Goal: Find contact information: Find contact information

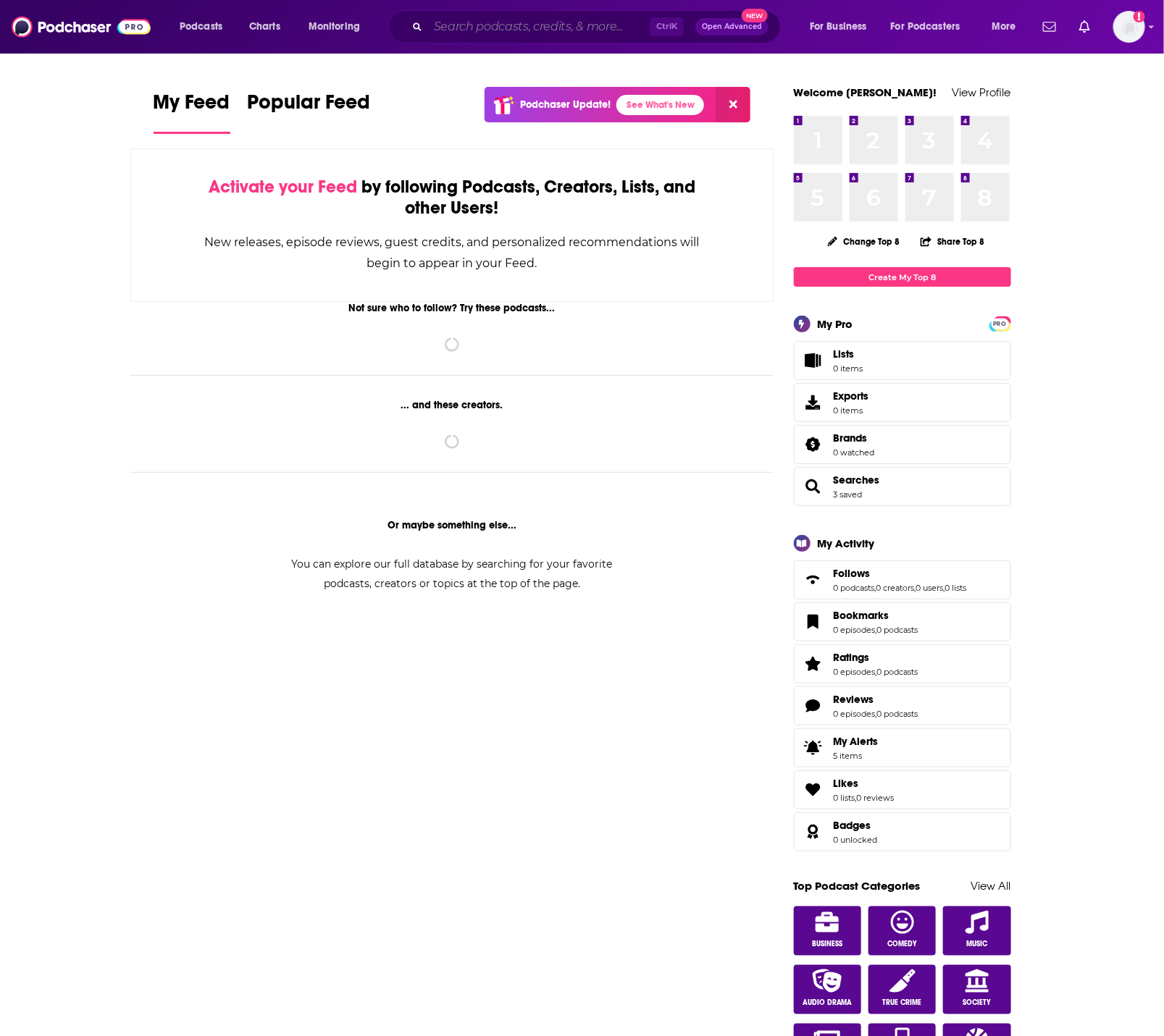
click at [524, 26] on input "Search podcasts, credits, & more..." at bounding box center [539, 27] width 222 height 23
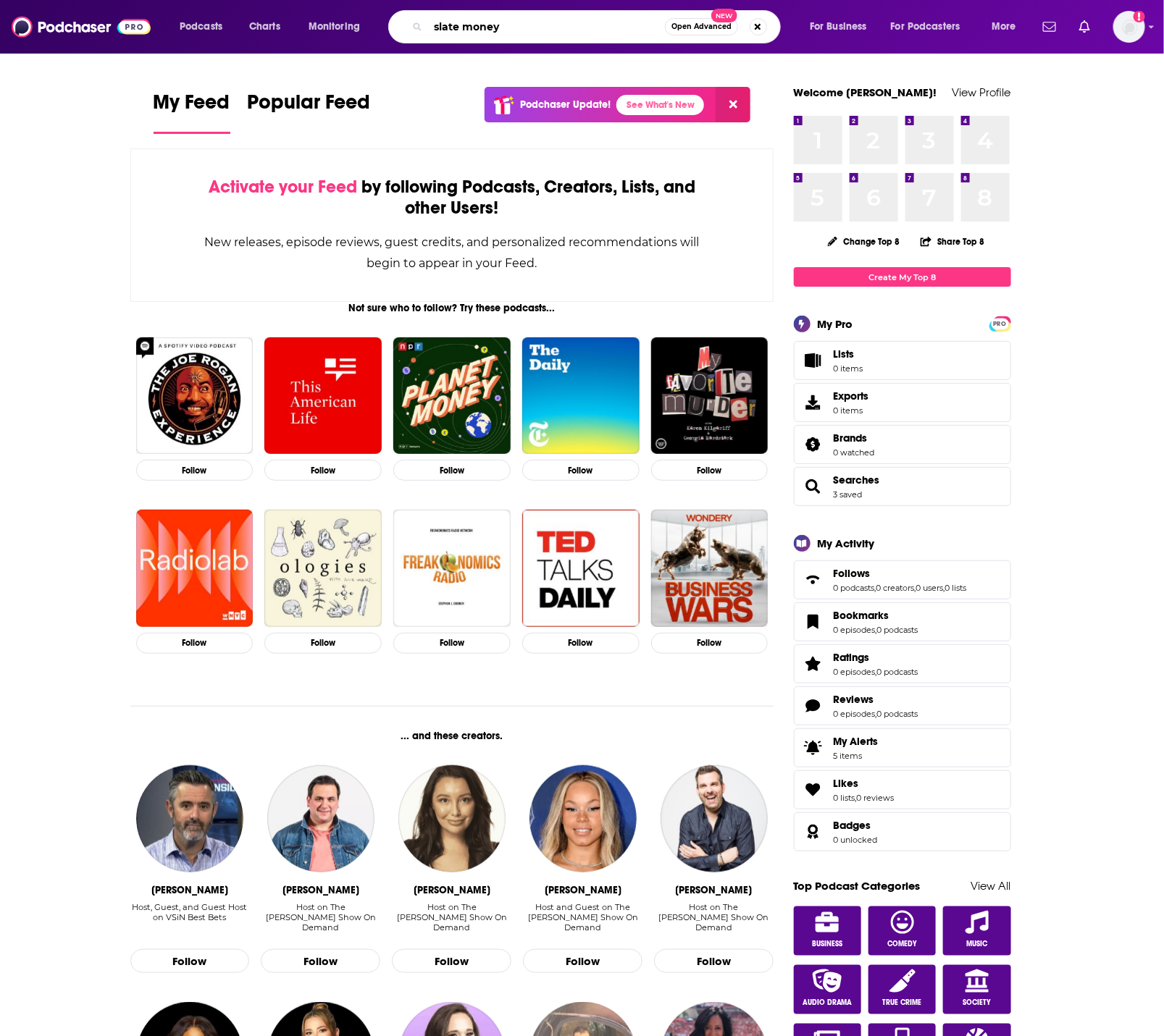
type input "slate money"
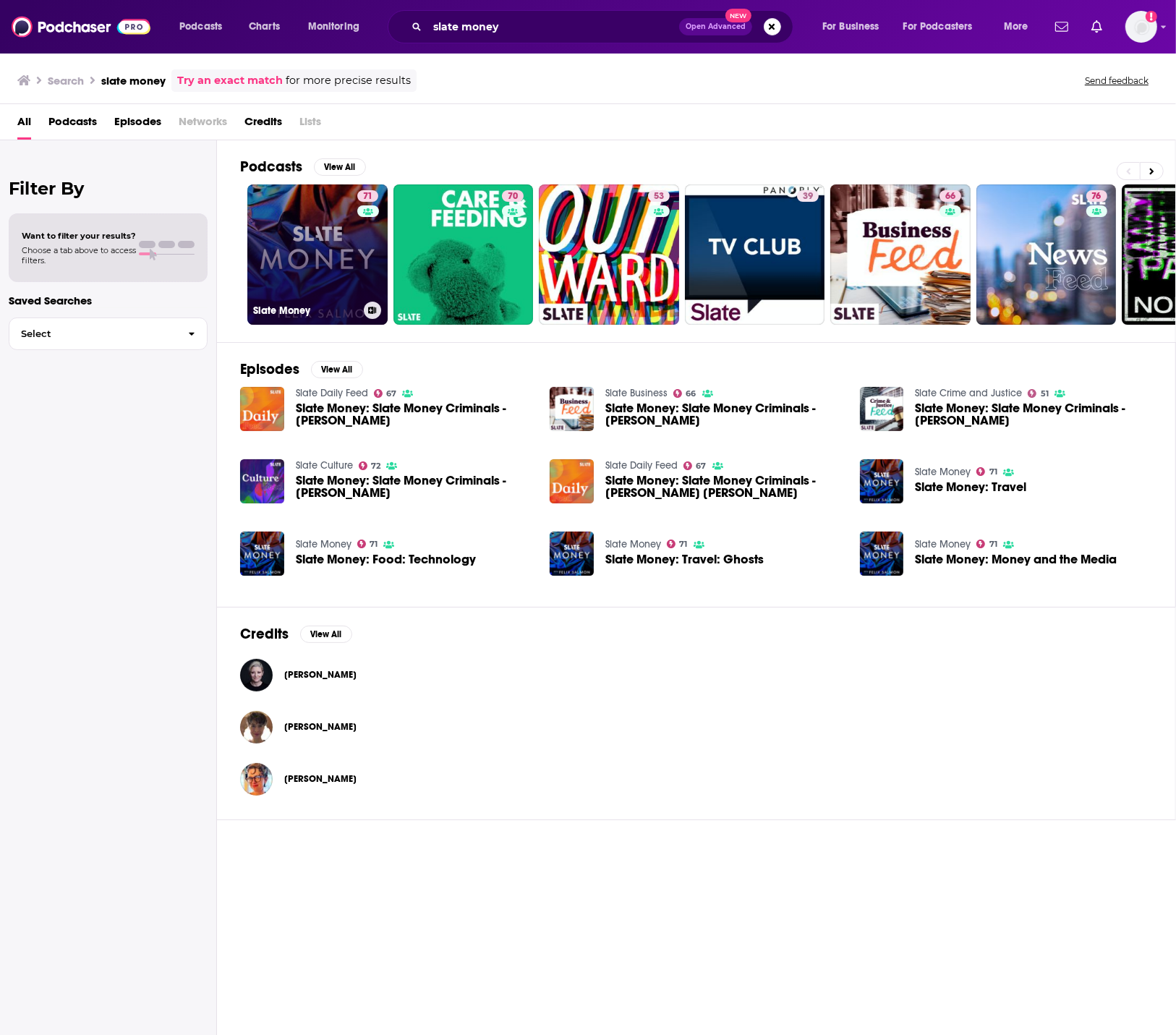
click at [279, 249] on link "71 Slate Money" at bounding box center [317, 255] width 140 height 141
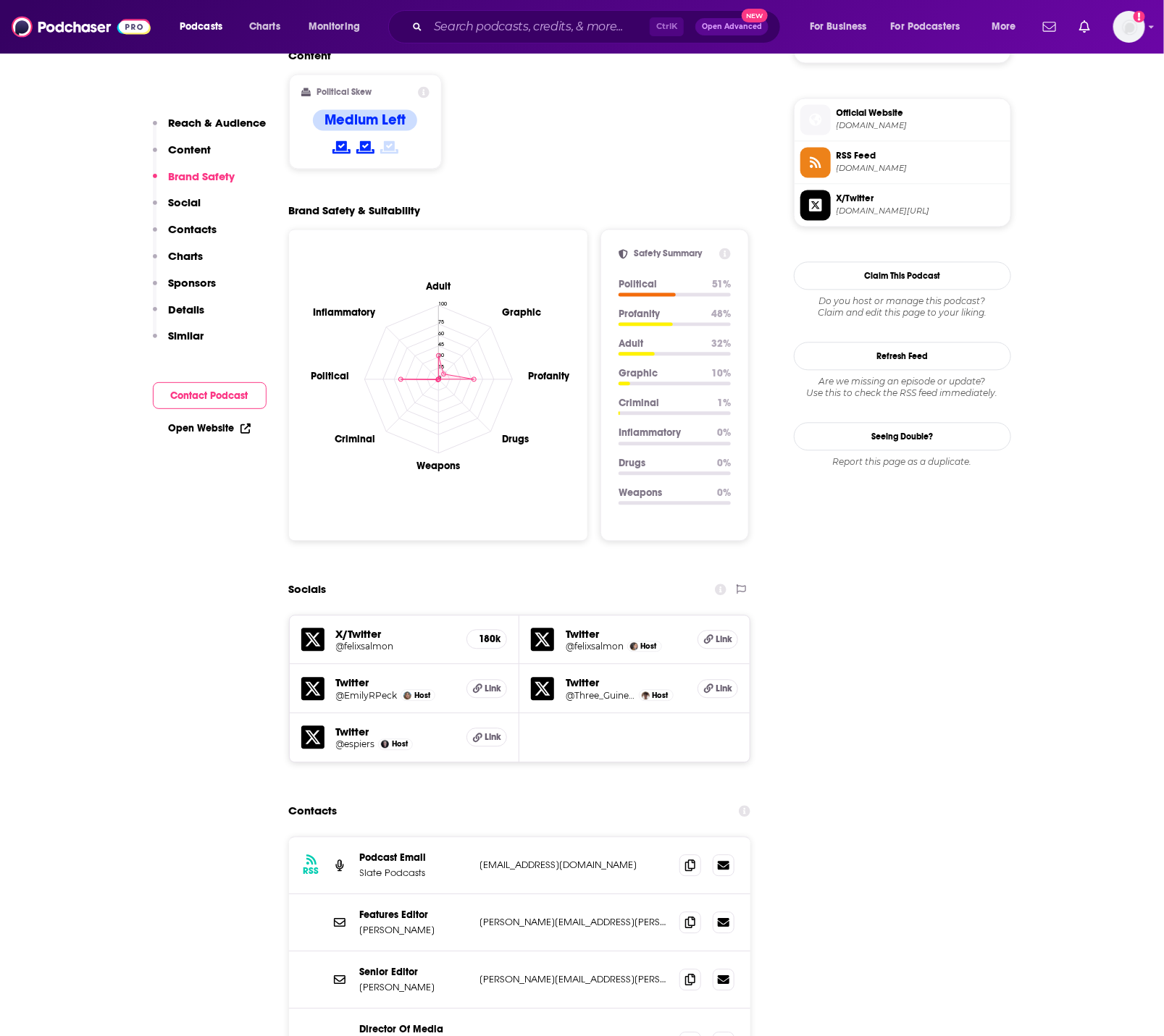
scroll to position [1267, 0]
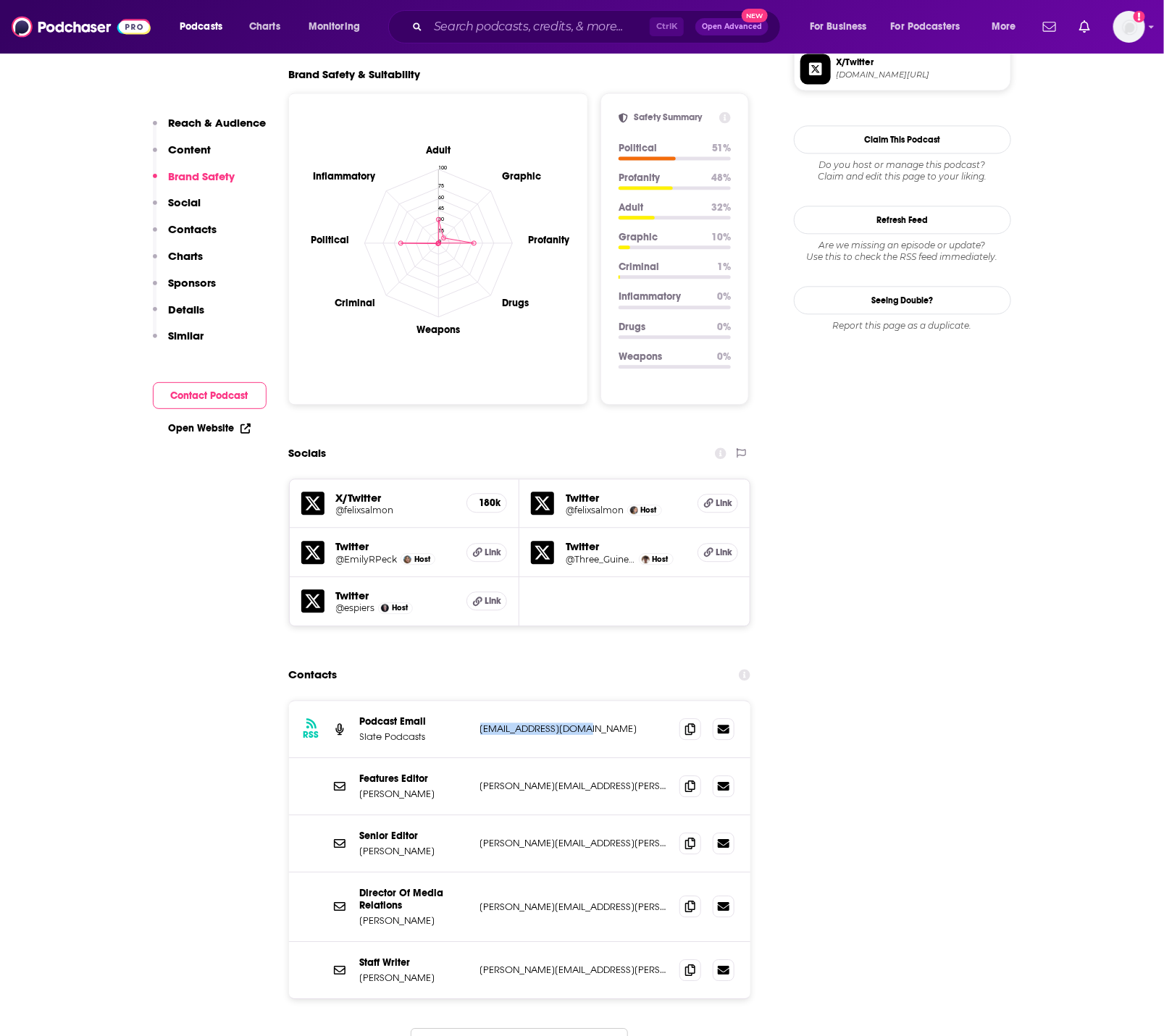
drag, startPoint x: 476, startPoint y: 679, endPoint x: 603, endPoint y: 681, distance: 127.0
click at [603, 701] on div "RSS Podcast Email Slate Podcasts [EMAIL_ADDRESS][DOMAIN_NAME] [EMAIL_ADDRESS][D…" at bounding box center [520, 730] width 462 height 58
copy p "[EMAIL_ADDRESS][DOMAIN_NAME]"
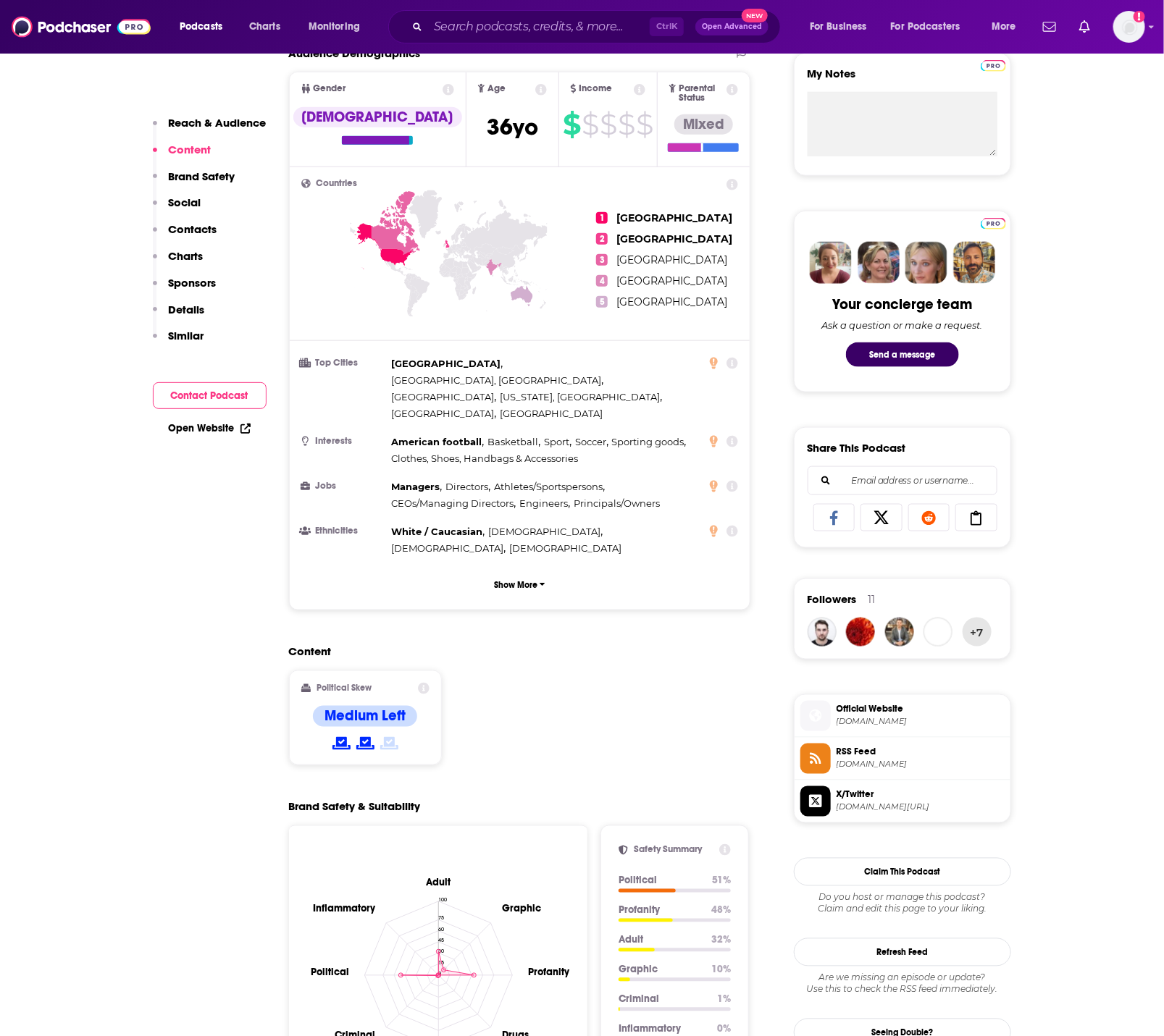
scroll to position [543, 0]
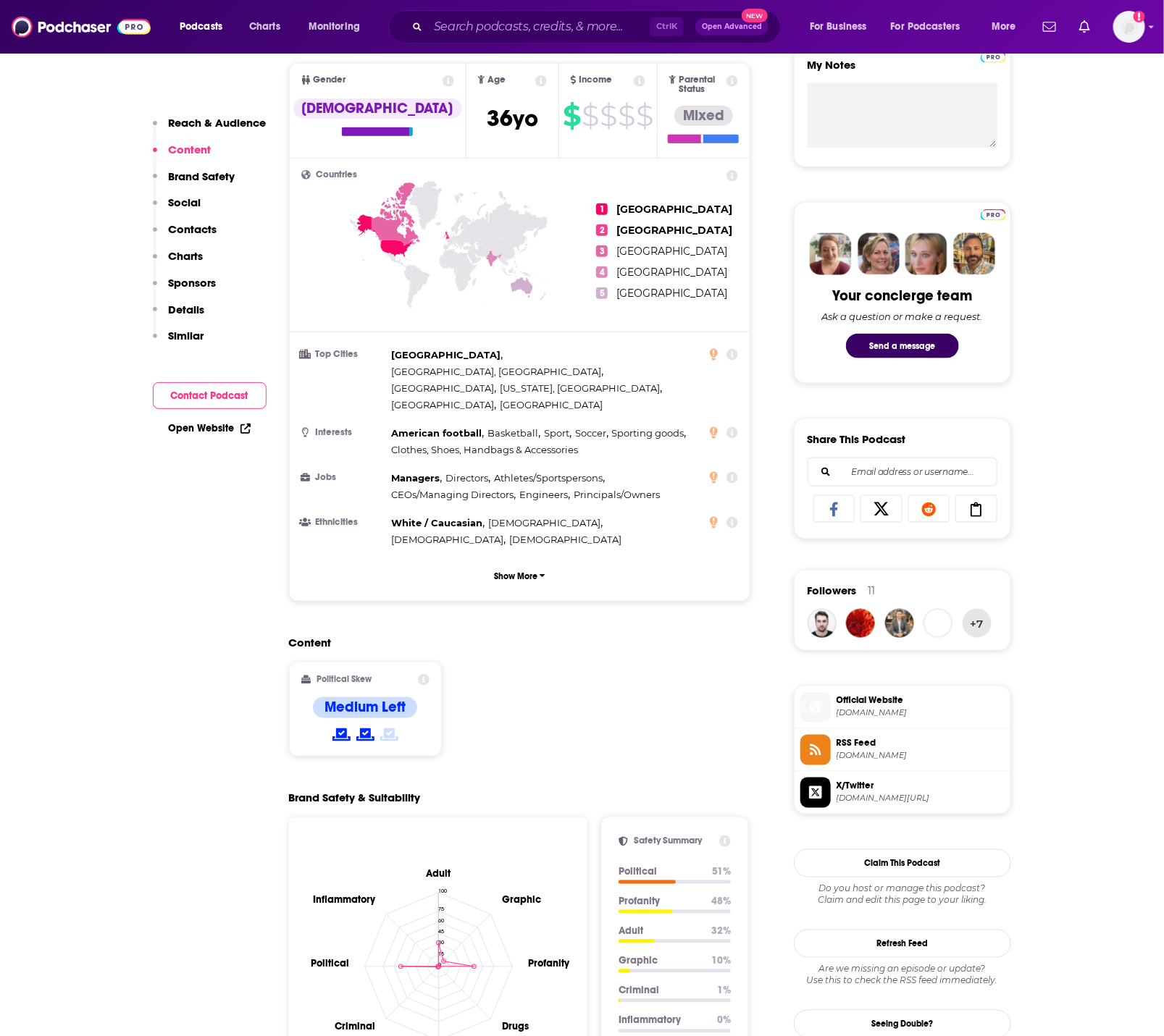
click at [928, 715] on span "[DOMAIN_NAME]" at bounding box center [921, 713] width 168 height 11
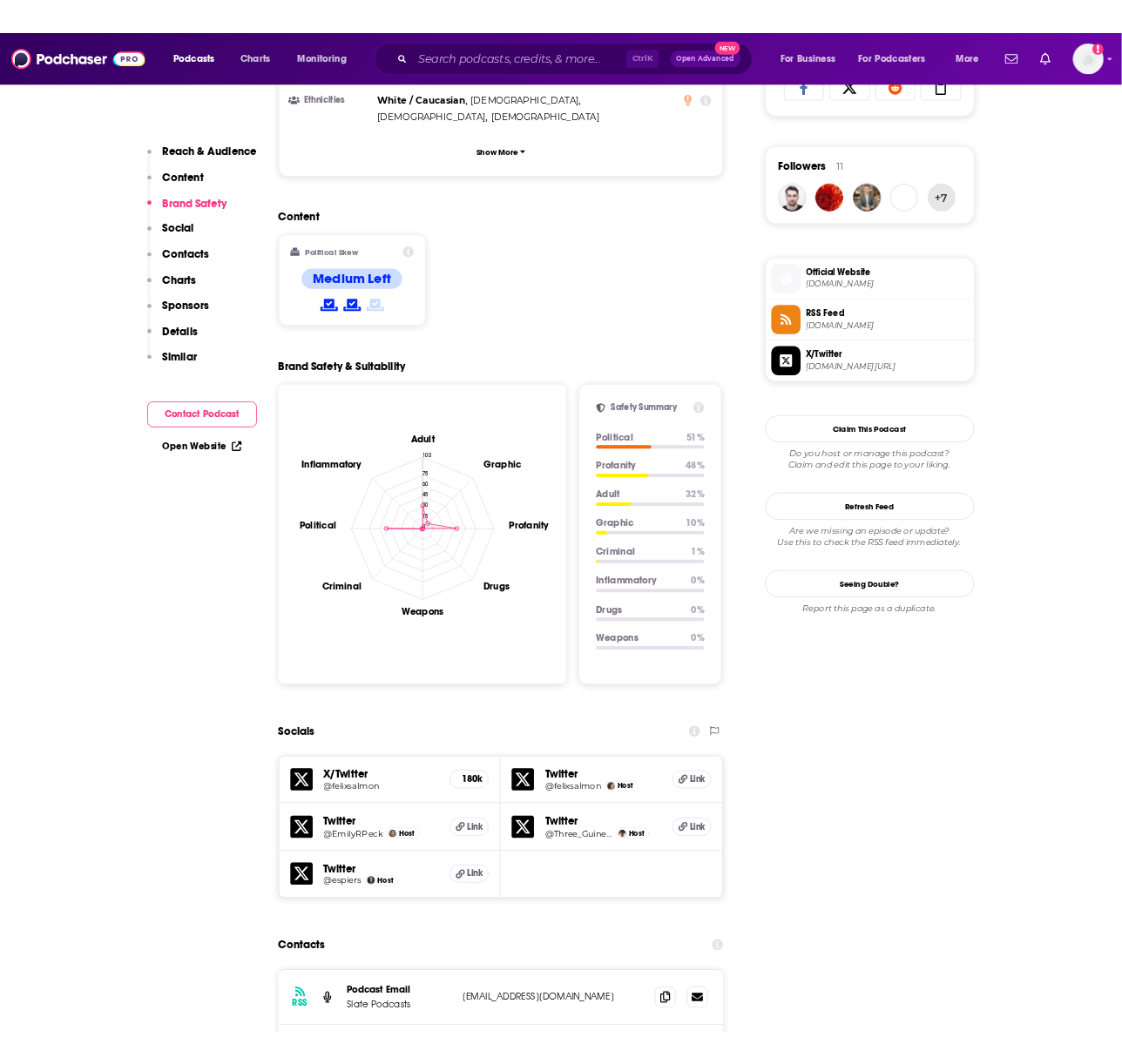
scroll to position [1851, 0]
